Goal: Register for event/course

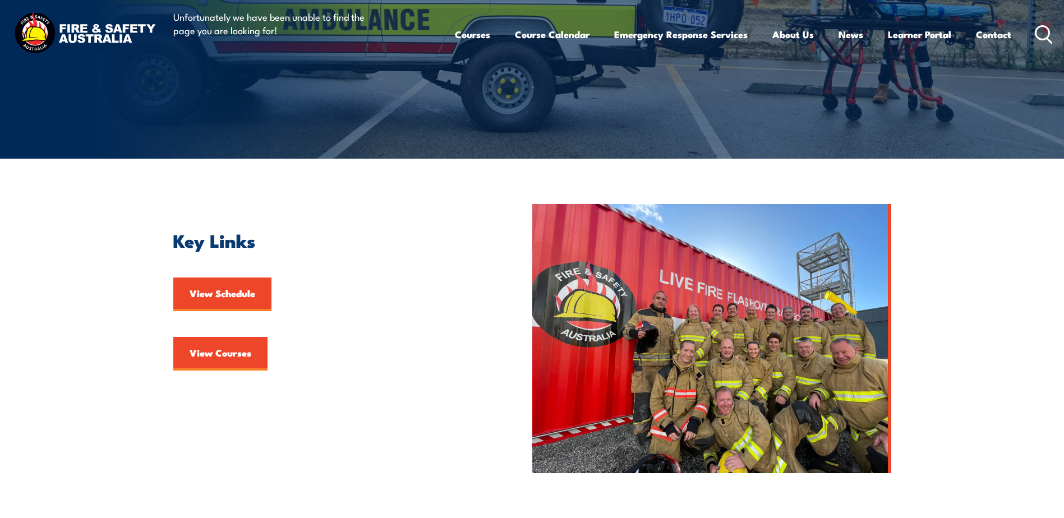
scroll to position [336, 0]
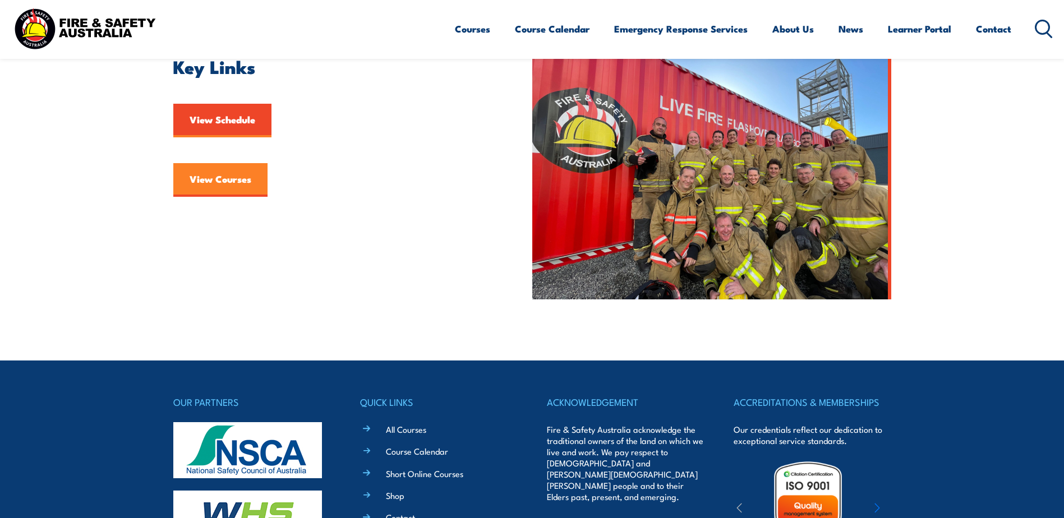
click at [229, 179] on link "View Courses" at bounding box center [220, 180] width 94 height 34
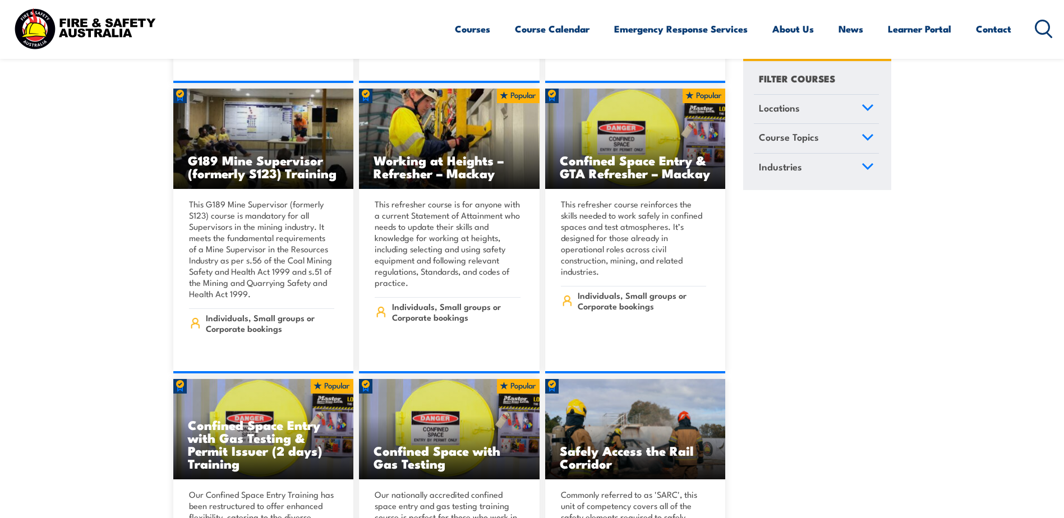
scroll to position [1065, 0]
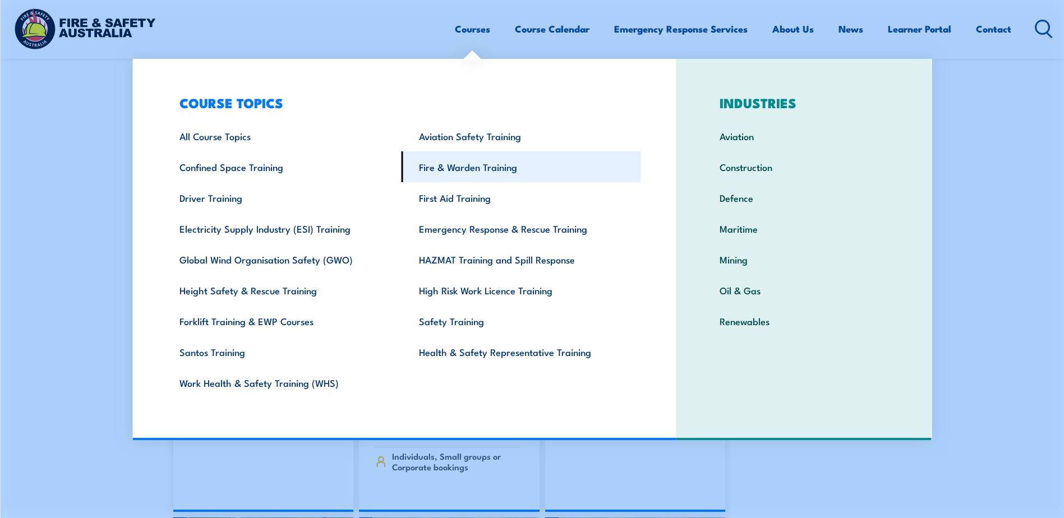
click at [462, 165] on link "Fire & Warden Training" at bounding box center [520, 166] width 239 height 31
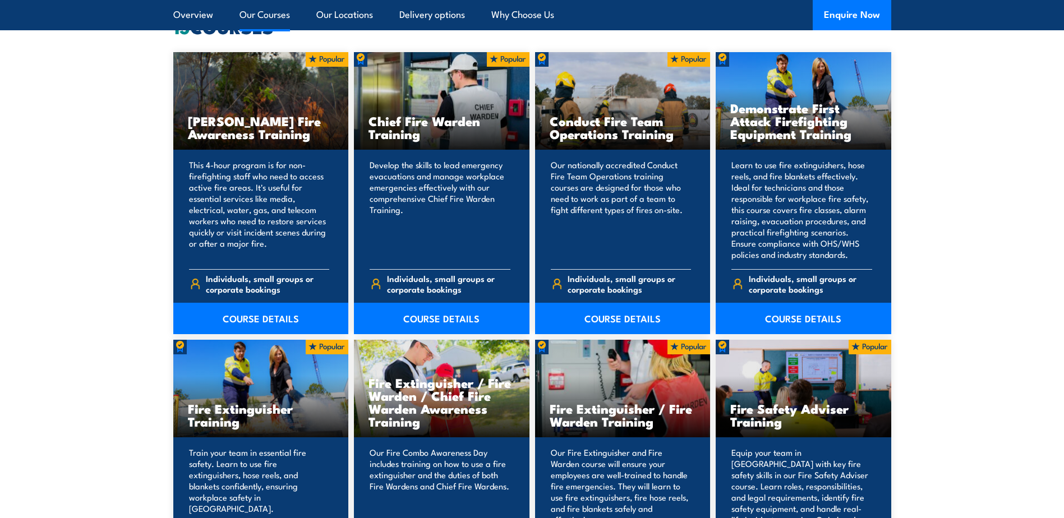
scroll to position [1065, 0]
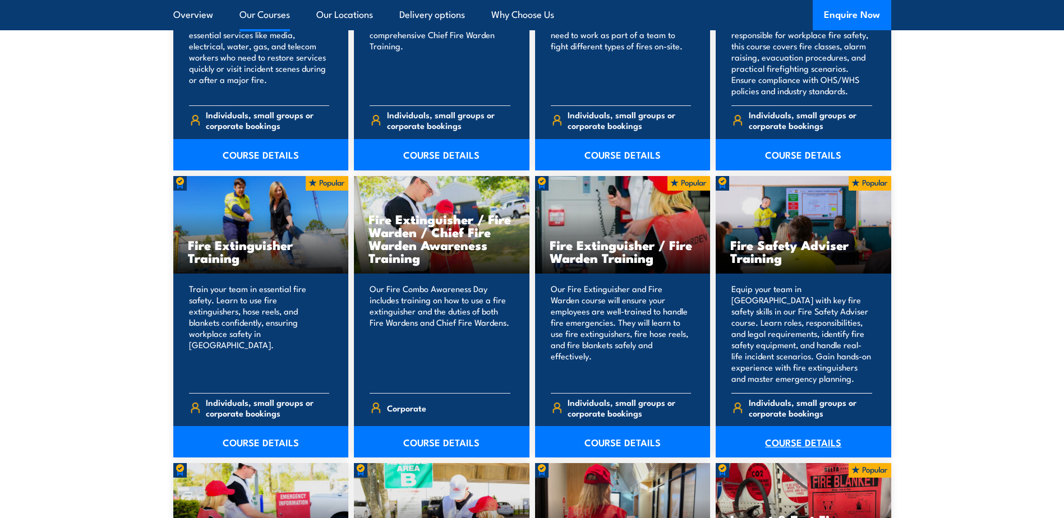
click at [804, 438] on link "COURSE DETAILS" at bounding box center [804, 441] width 176 height 31
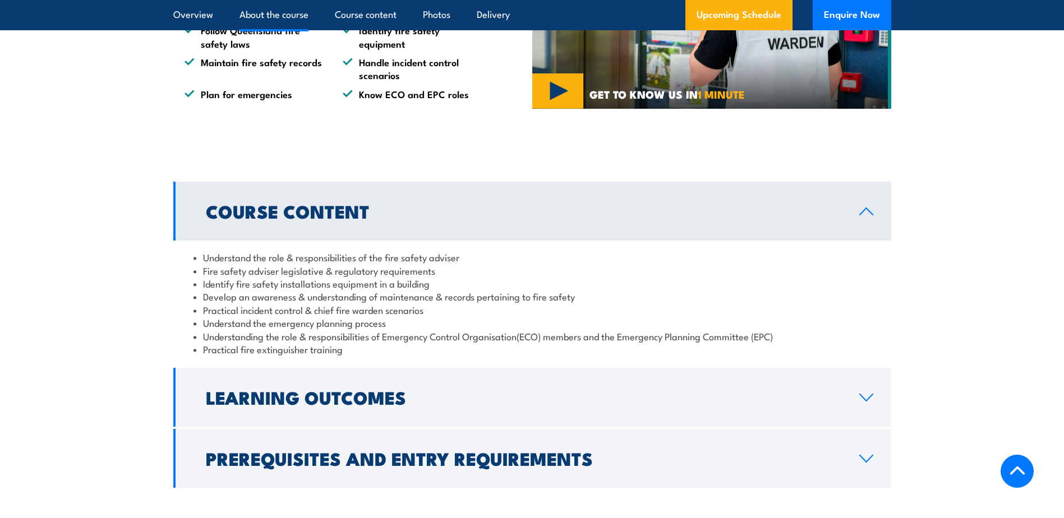
scroll to position [841, 0]
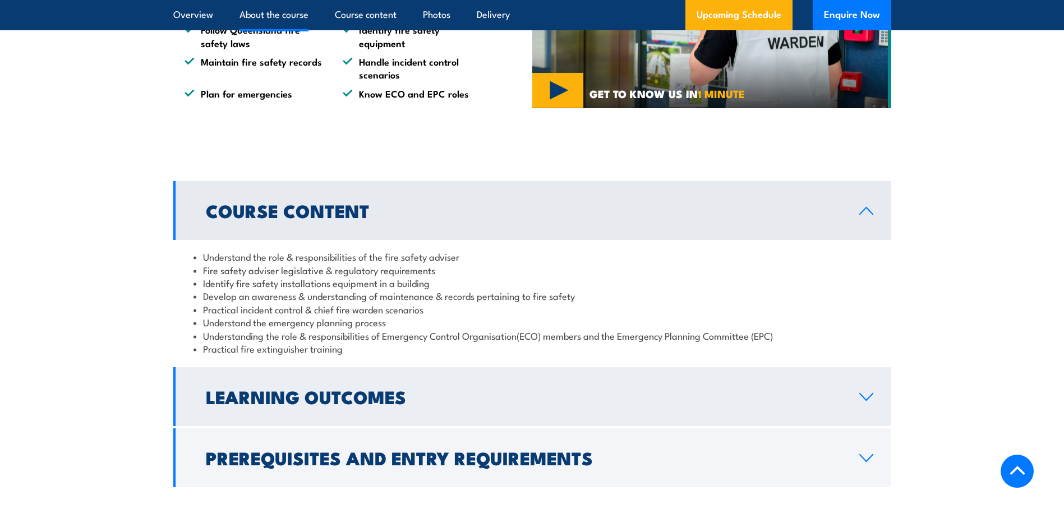
click at [870, 400] on icon at bounding box center [866, 397] width 13 height 7
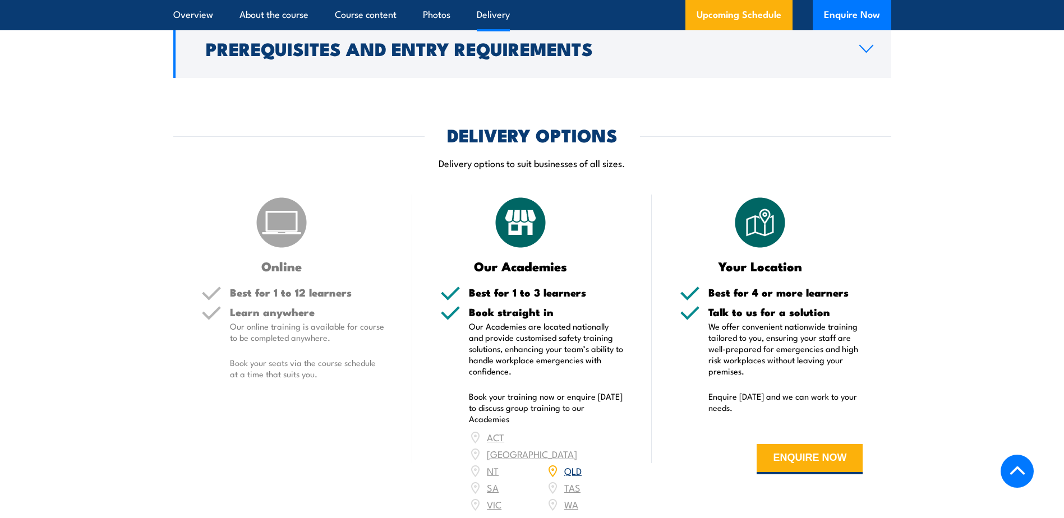
scroll to position [1346, 0]
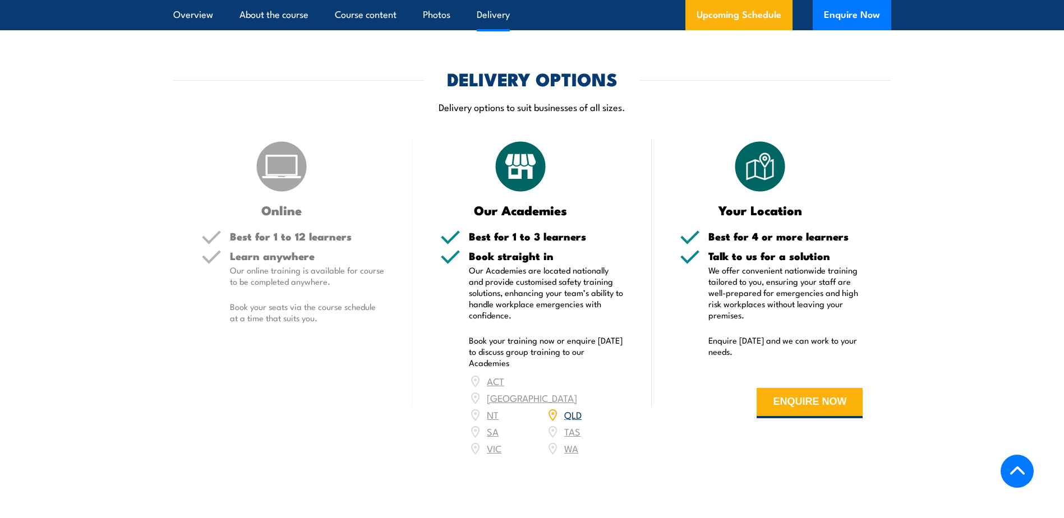
click at [574, 421] on link "QLD" at bounding box center [572, 414] width 17 height 13
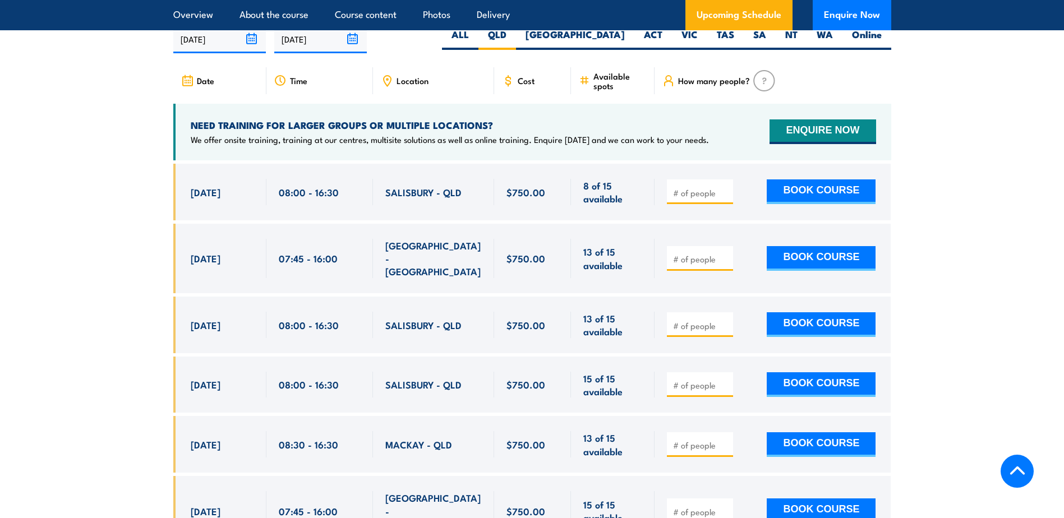
scroll to position [1835, 0]
